Goal: Transaction & Acquisition: Purchase product/service

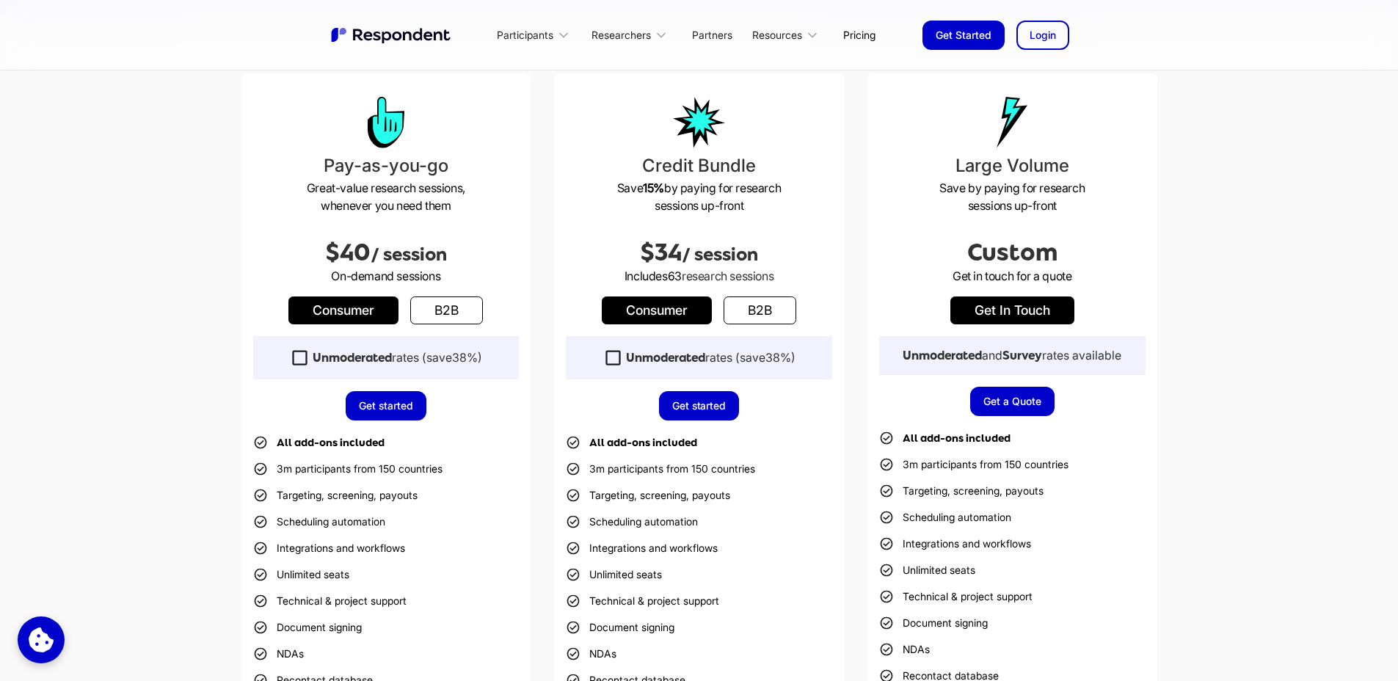
scroll to position [337, 0]
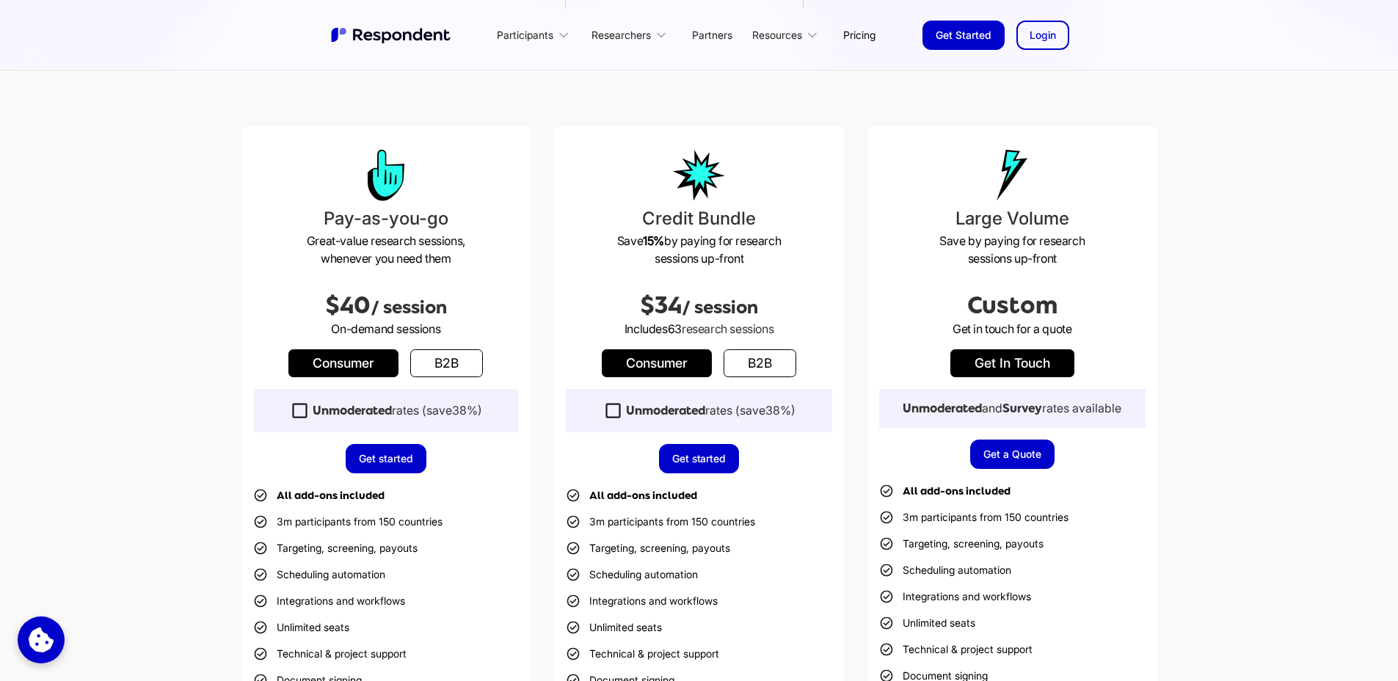
click at [429, 361] on link "b2b" at bounding box center [446, 363] width 73 height 28
click at [394, 358] on link "Consumer" at bounding box center [343, 363] width 110 height 28
drag, startPoint x: 413, startPoint y: 311, endPoint x: 307, endPoint y: 299, distance: 107.0
click at [307, 299] on h2 "$40 / session" at bounding box center [386, 305] width 266 height 29
click at [327, 296] on span "$40" at bounding box center [347, 305] width 45 height 26
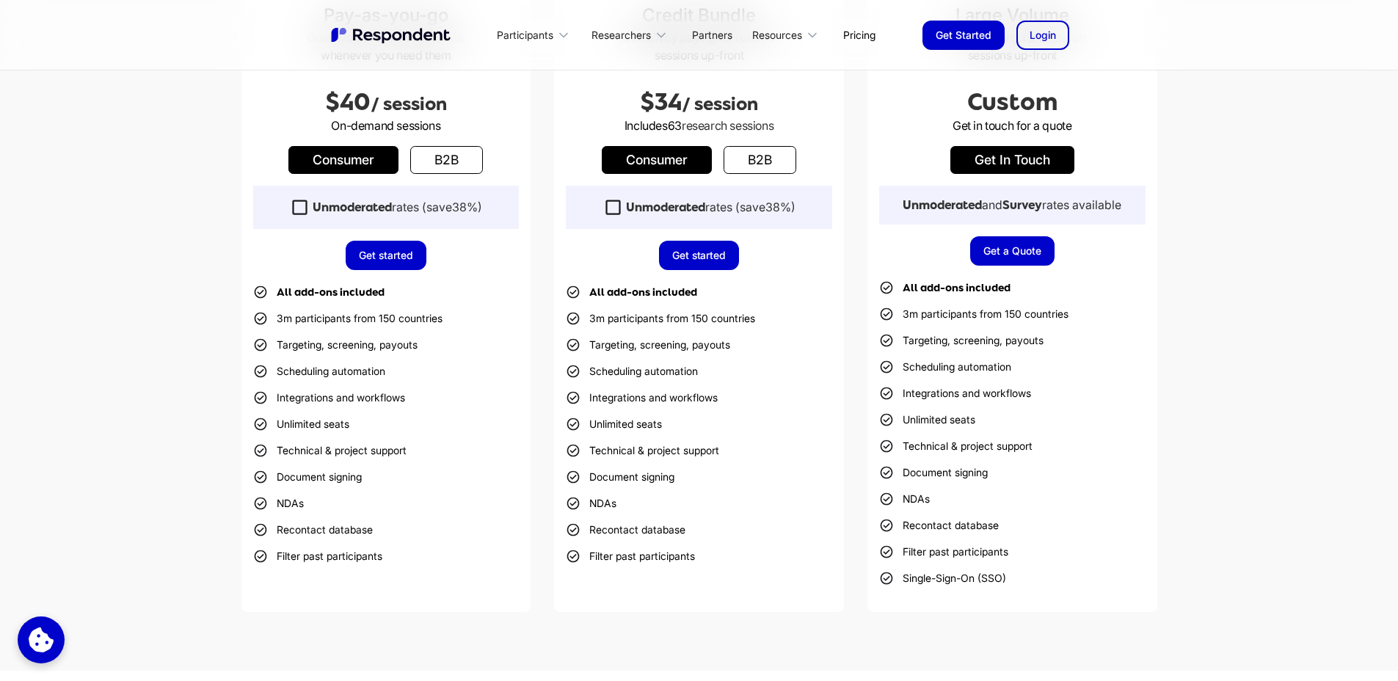
scroll to position [543, 0]
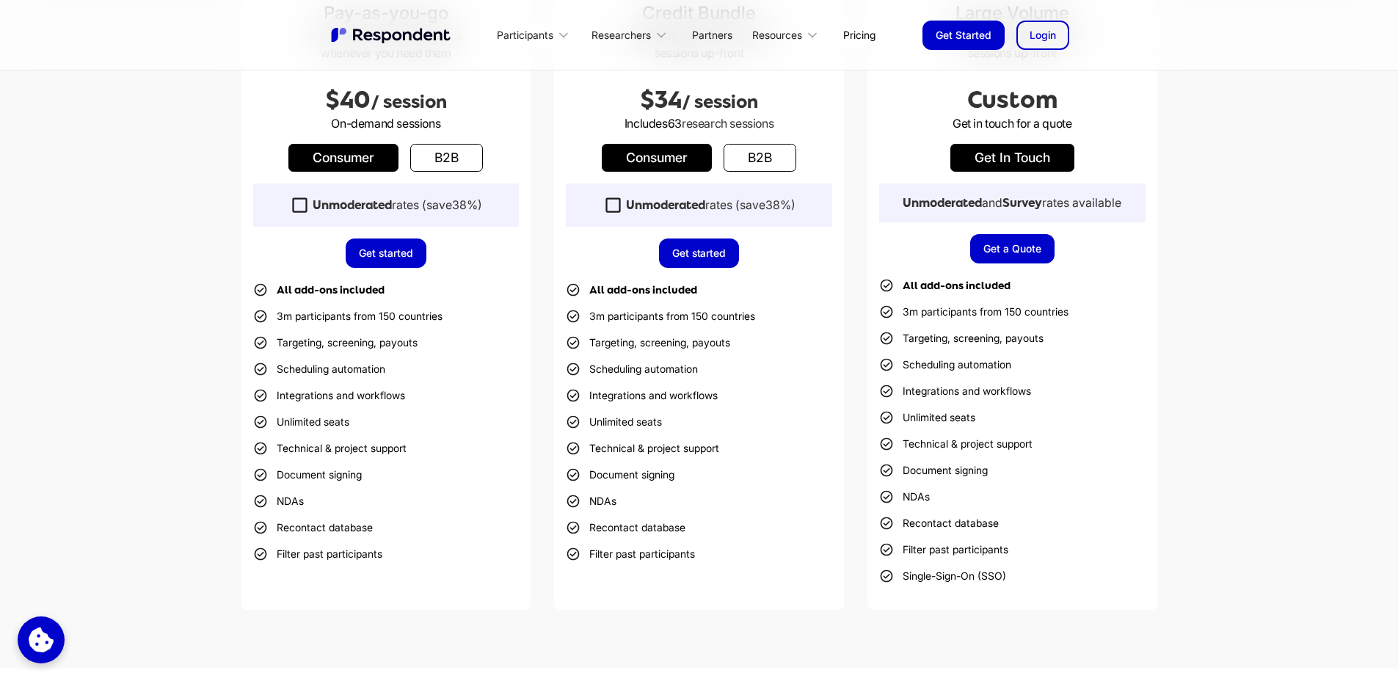
drag, startPoint x: 546, startPoint y: 382, endPoint x: 520, endPoint y: 368, distance: 28.9
click at [521, 368] on div "Pay-as-you-go Great-value research sessions, whenever you need them $40 / sessi…" at bounding box center [699, 265] width 916 height 689
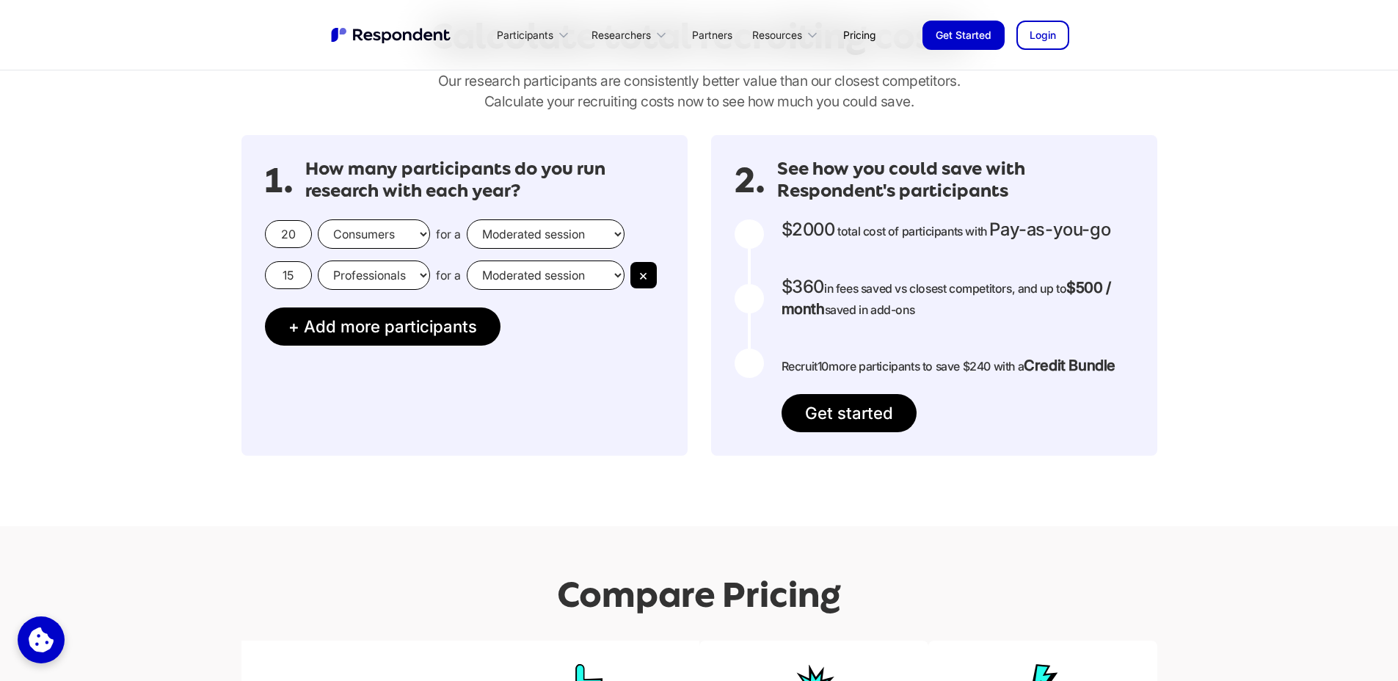
scroll to position [1266, 0]
click at [552, 231] on select "Moderated session Unmoderated session" at bounding box center [546, 234] width 158 height 29
select select "unmoderated"
click at [467, 220] on select "Moderated session Unmoderated session" at bounding box center [546, 234] width 158 height 29
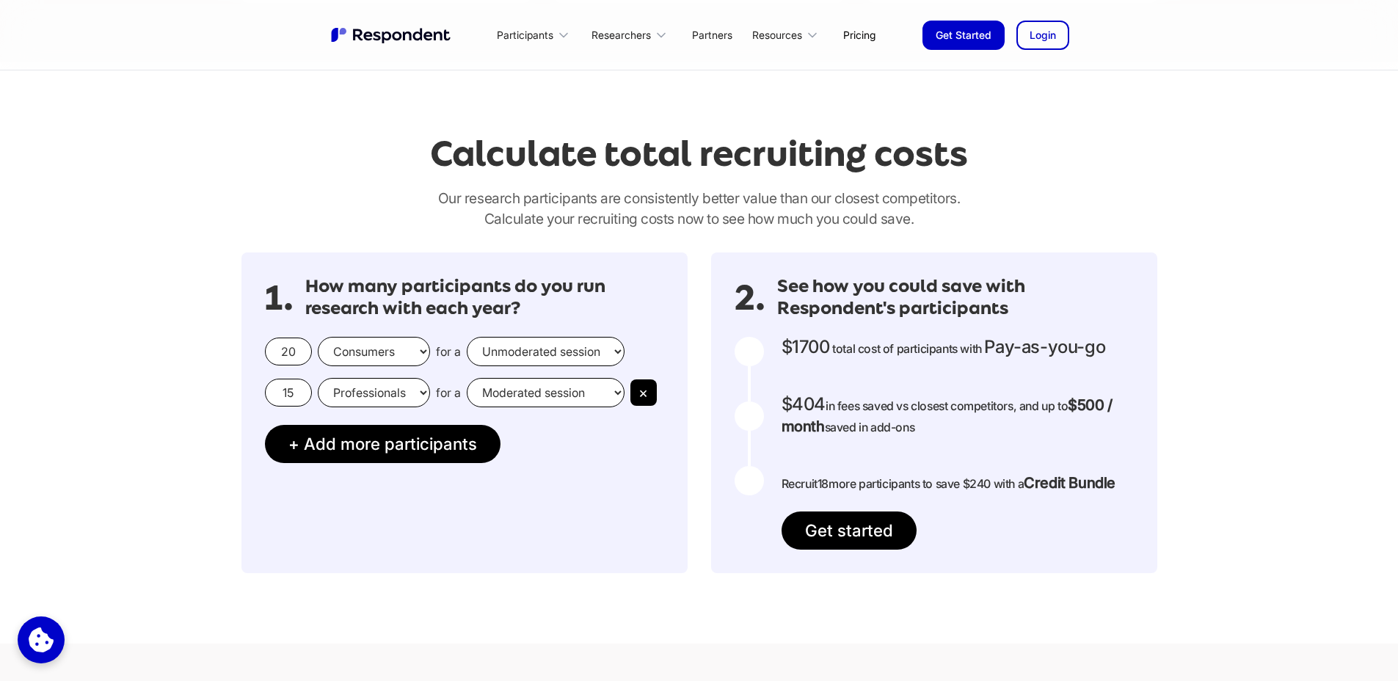
scroll to position [1149, 0]
click at [354, 390] on select "Professionals Consumers" at bounding box center [374, 393] width 112 height 29
select select "consumers"
click at [318, 379] on select "Professionals Consumers" at bounding box center [374, 393] width 112 height 29
click at [511, 395] on select "Moderated session Unmoderated session" at bounding box center [546, 393] width 158 height 29
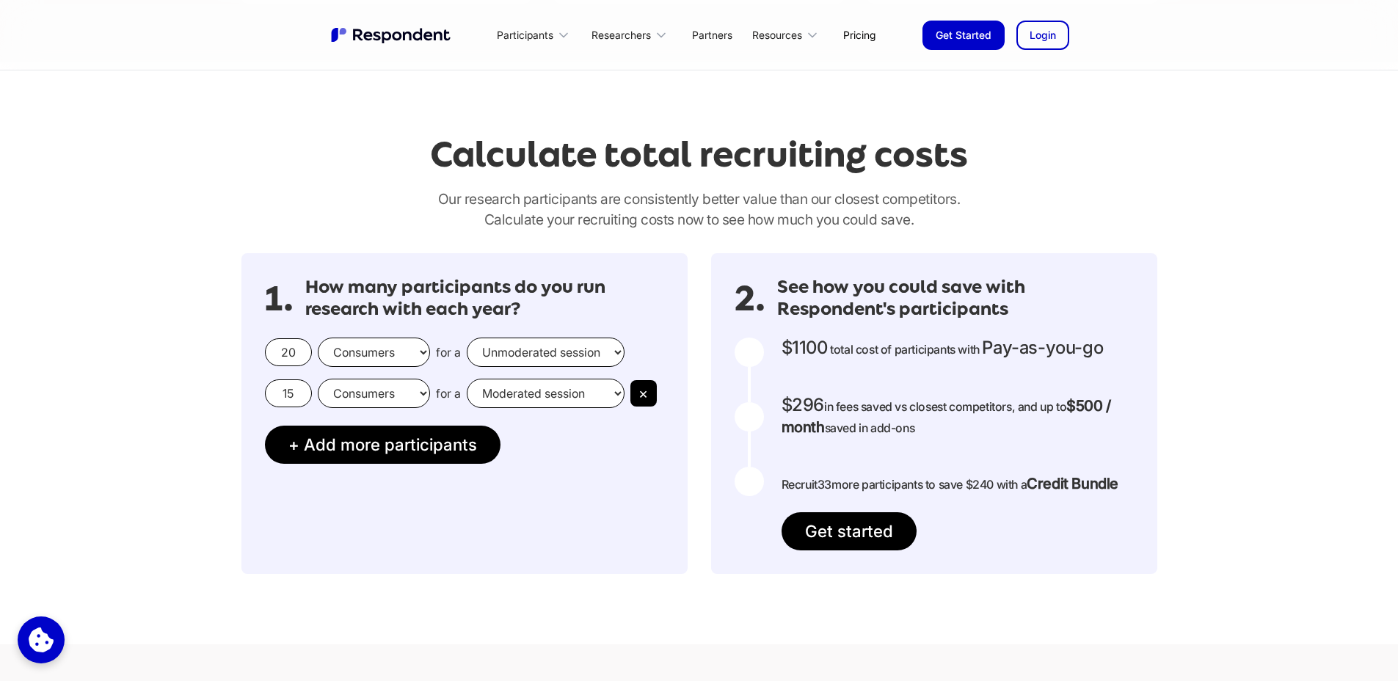
click at [467, 379] on select "Moderated session Unmoderated session" at bounding box center [546, 393] width 158 height 29
click at [294, 359] on input "20" at bounding box center [288, 352] width 47 height 28
type input "5"
click at [282, 392] on input "15" at bounding box center [288, 393] width 47 height 28
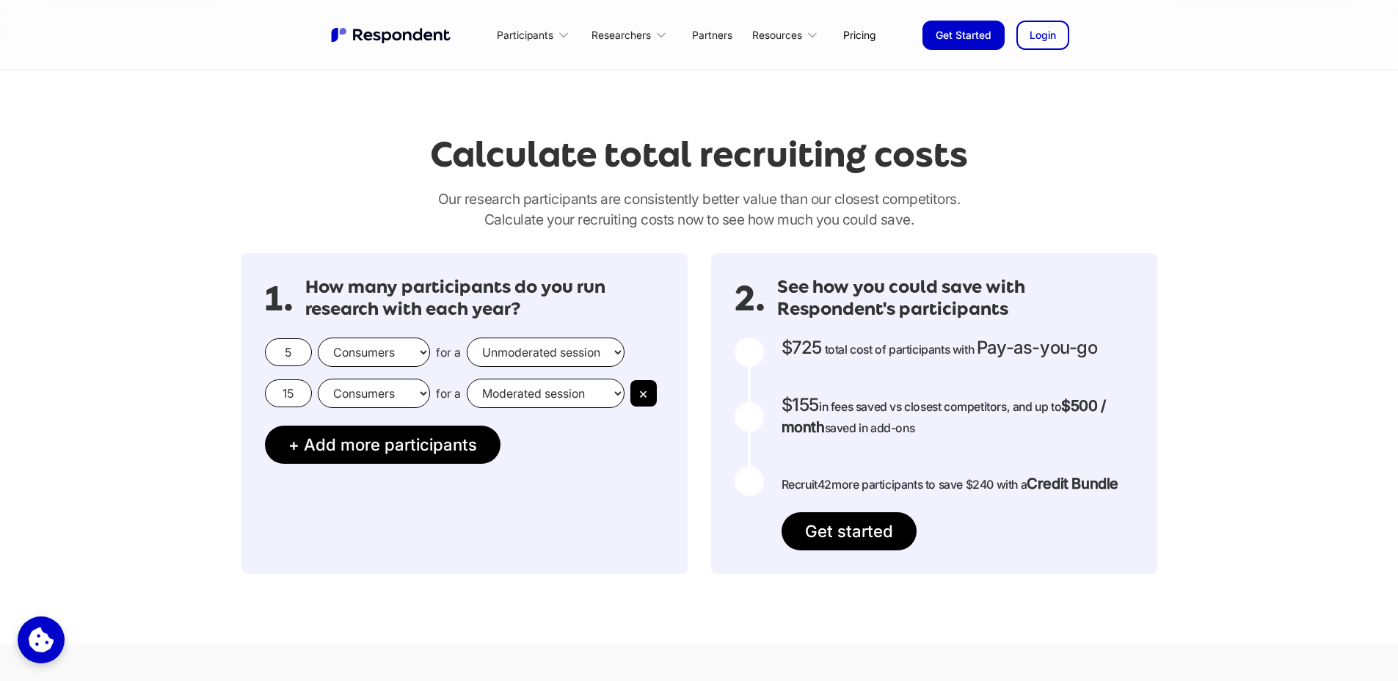
click at [282, 392] on input "15" at bounding box center [288, 393] width 47 height 28
type input "5"
click at [547, 451] on div "1. How many participants do you run research with each year? 5 Consumers Profes…" at bounding box center [464, 413] width 446 height 321
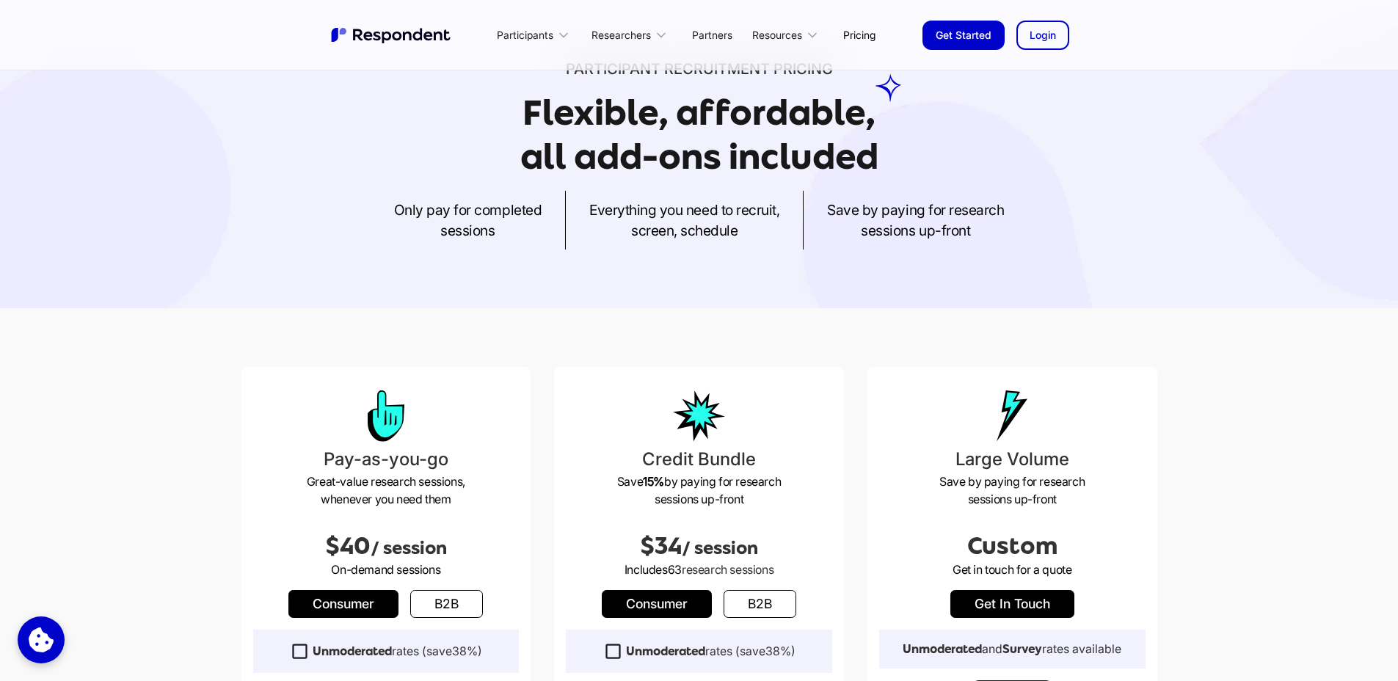
scroll to position [0, 0]
